Goal: Book appointment/travel/reservation

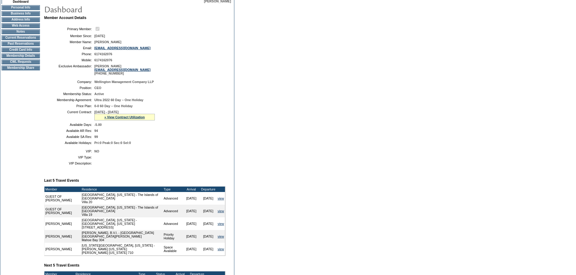
scroll to position [30, 0]
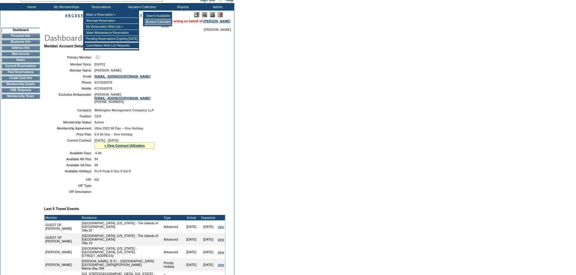
click at [151, 22] on td "Browse Calendars" at bounding box center [157, 22] width 27 height 6
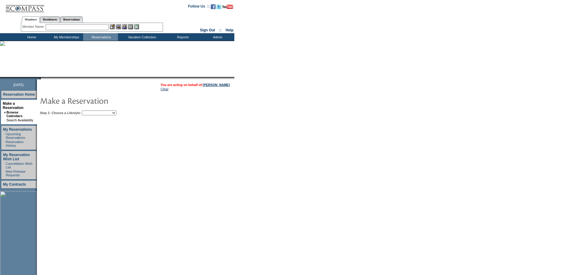
click at [115, 112] on select "Beach Leisure Metropolitan Mountain OIAL for Adventure OIAL for Couples OIAL fo…" at bounding box center [99, 113] width 34 height 5
select select "Metropolitan"
click at [92, 111] on select "Beach Leisure Metropolitan Mountain OIAL for Adventure OIAL for Couples OIAL fo…" at bounding box center [99, 113] width 34 height 5
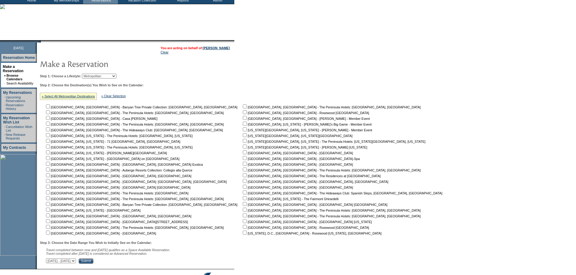
scroll to position [60, 0]
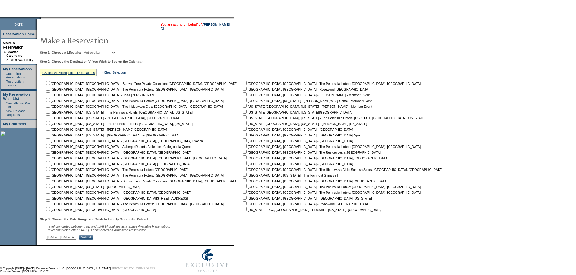
click at [49, 131] on input "checkbox" at bounding box center [48, 129] width 4 height 4
checkbox input "true"
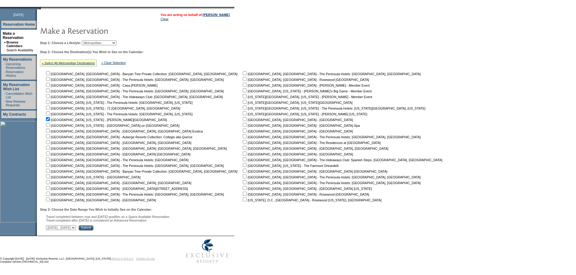
scroll to position [74, 0]
click at [76, 225] on select "October 1, 2025 - November 15, 2025 November 16, 2025 - December 30, 2025 Decem…" at bounding box center [61, 227] width 30 height 5
select select "3/31/2026|5/14/2026"
click at [49, 225] on select "October 1, 2025 - November 15, 2025 November 16, 2025 - December 30, 2025 Decem…" at bounding box center [61, 227] width 30 height 5
click at [93, 228] on input "Submit" at bounding box center [86, 227] width 15 height 5
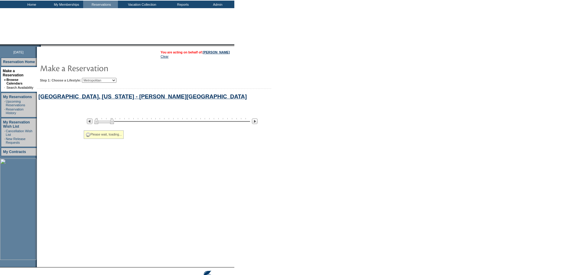
select select "Metropolitan"
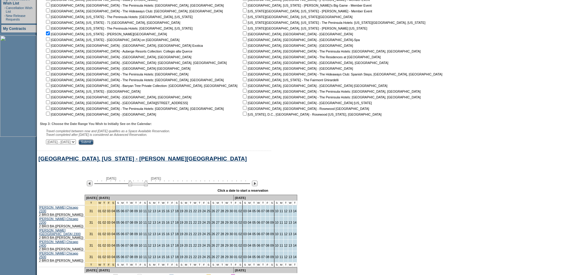
scroll to position [63, 0]
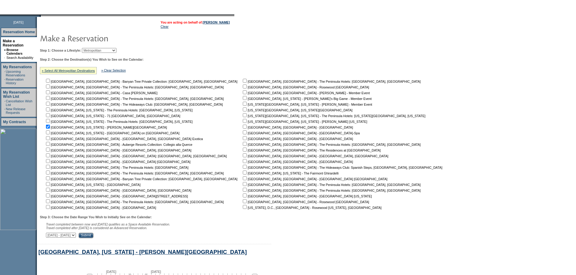
drag, startPoint x: 50, startPoint y: 128, endPoint x: 53, endPoint y: 128, distance: 3.0
click at [50, 128] on input "checkbox" at bounding box center [48, 127] width 4 height 4
checkbox input "false"
click at [243, 123] on input "checkbox" at bounding box center [245, 121] width 4 height 4
checkbox input "true"
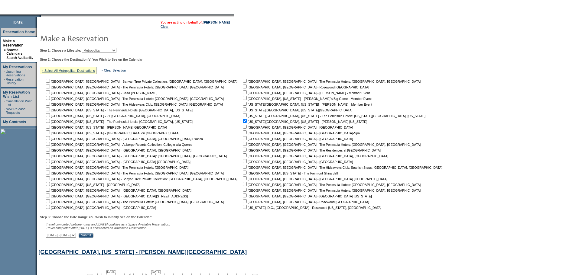
click at [93, 238] on input "Submit" at bounding box center [86, 235] width 15 height 5
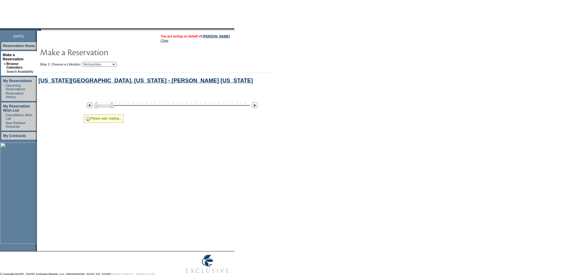
select select "Metropolitan"
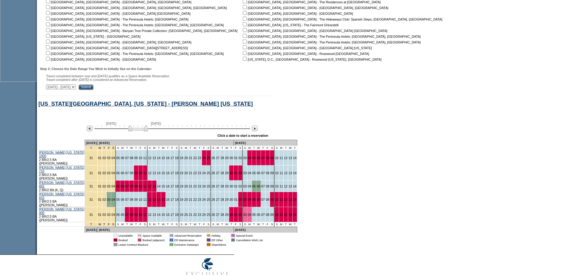
scroll to position [214, 0]
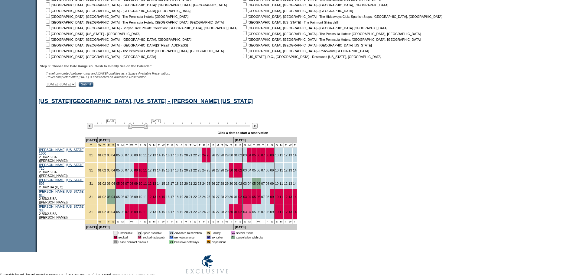
click at [138, 129] on img at bounding box center [138, 126] width 20 height 6
click at [106, 195] on link "02" at bounding box center [104, 197] width 4 height 4
